Goal: Task Accomplishment & Management: Complete application form

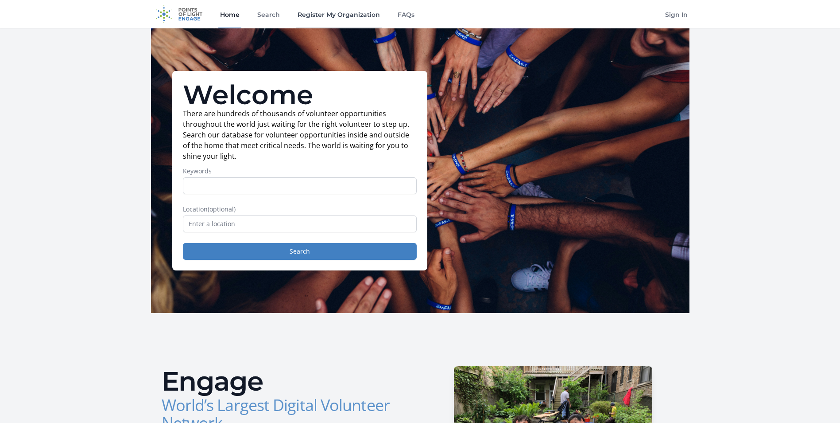
click at [338, 20] on link "Register My Organization" at bounding box center [339, 14] width 86 height 28
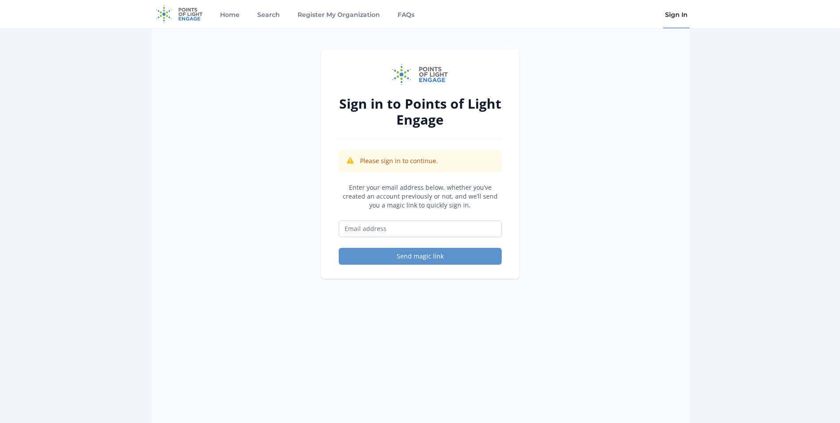
type input "[EMAIL_ADDRESS][DOMAIN_NAME]"
click at [411, 257] on button "Send magic link" at bounding box center [420, 256] width 163 height 17
